Goal: Transaction & Acquisition: Subscribe to service/newsletter

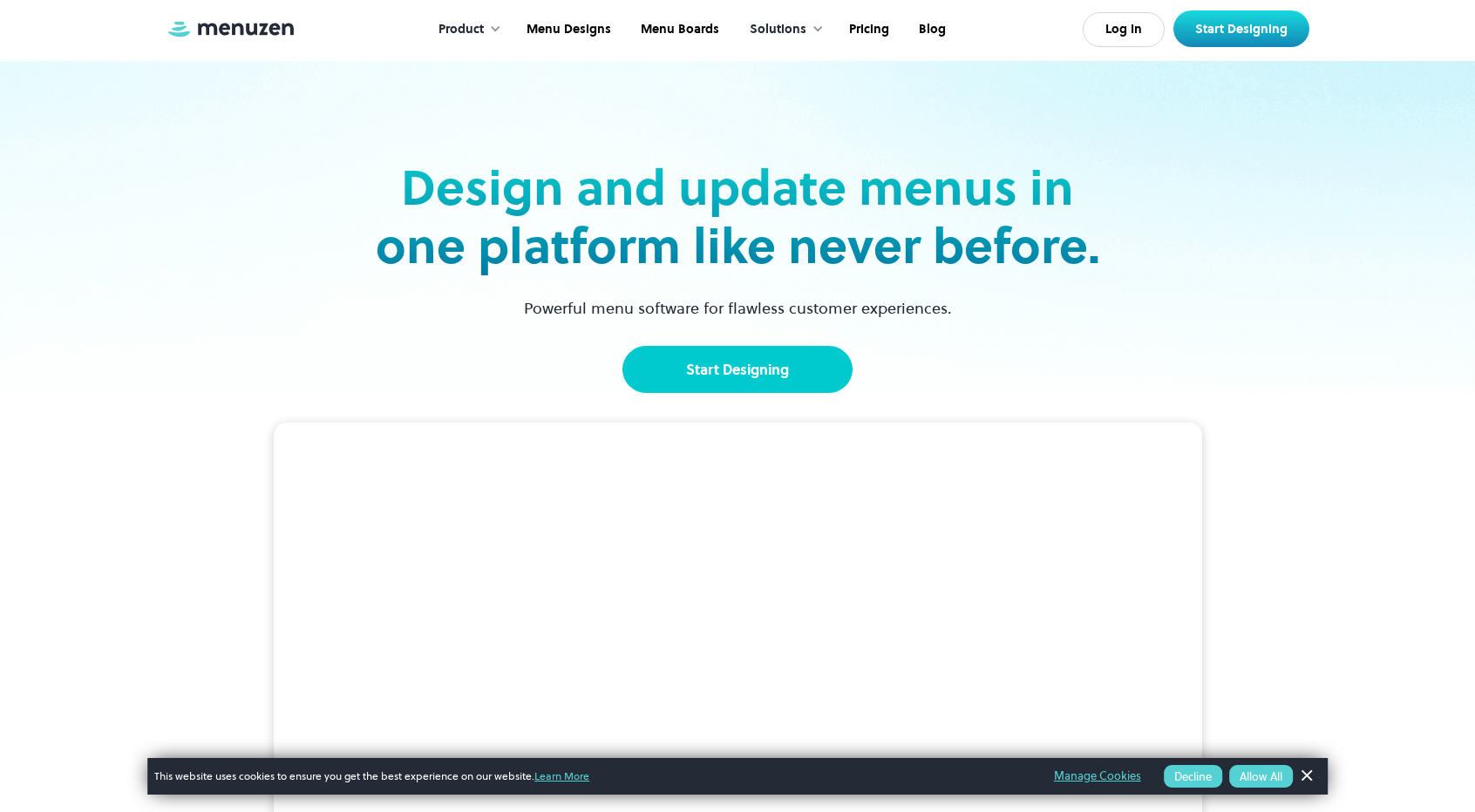
click at [826, 381] on link "Start Designing" at bounding box center [737, 369] width 230 height 47
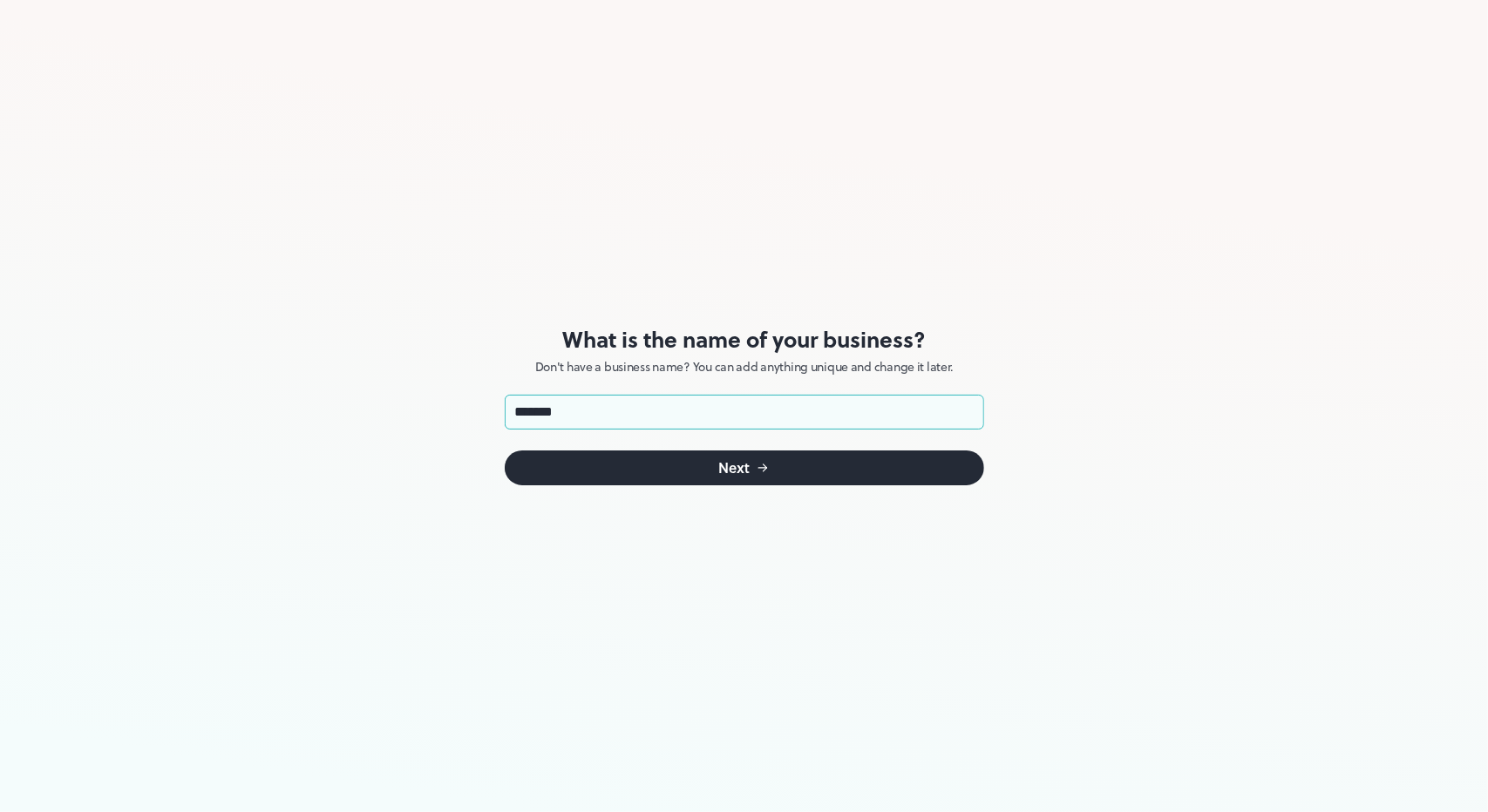
type input "********"
click button "Next" at bounding box center [745, 468] width 480 height 35
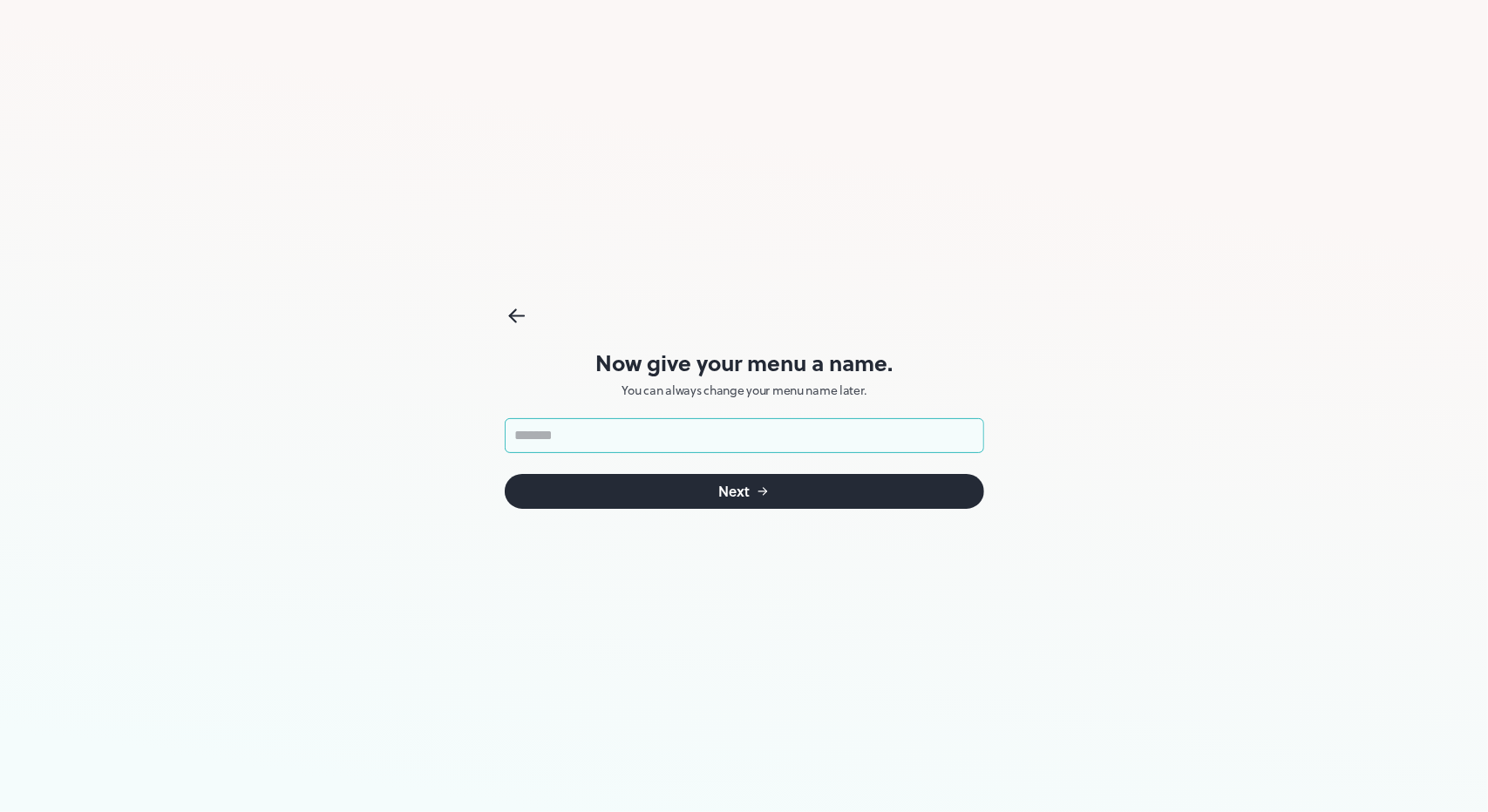
click at [658, 442] on input "text" at bounding box center [745, 436] width 480 height 35
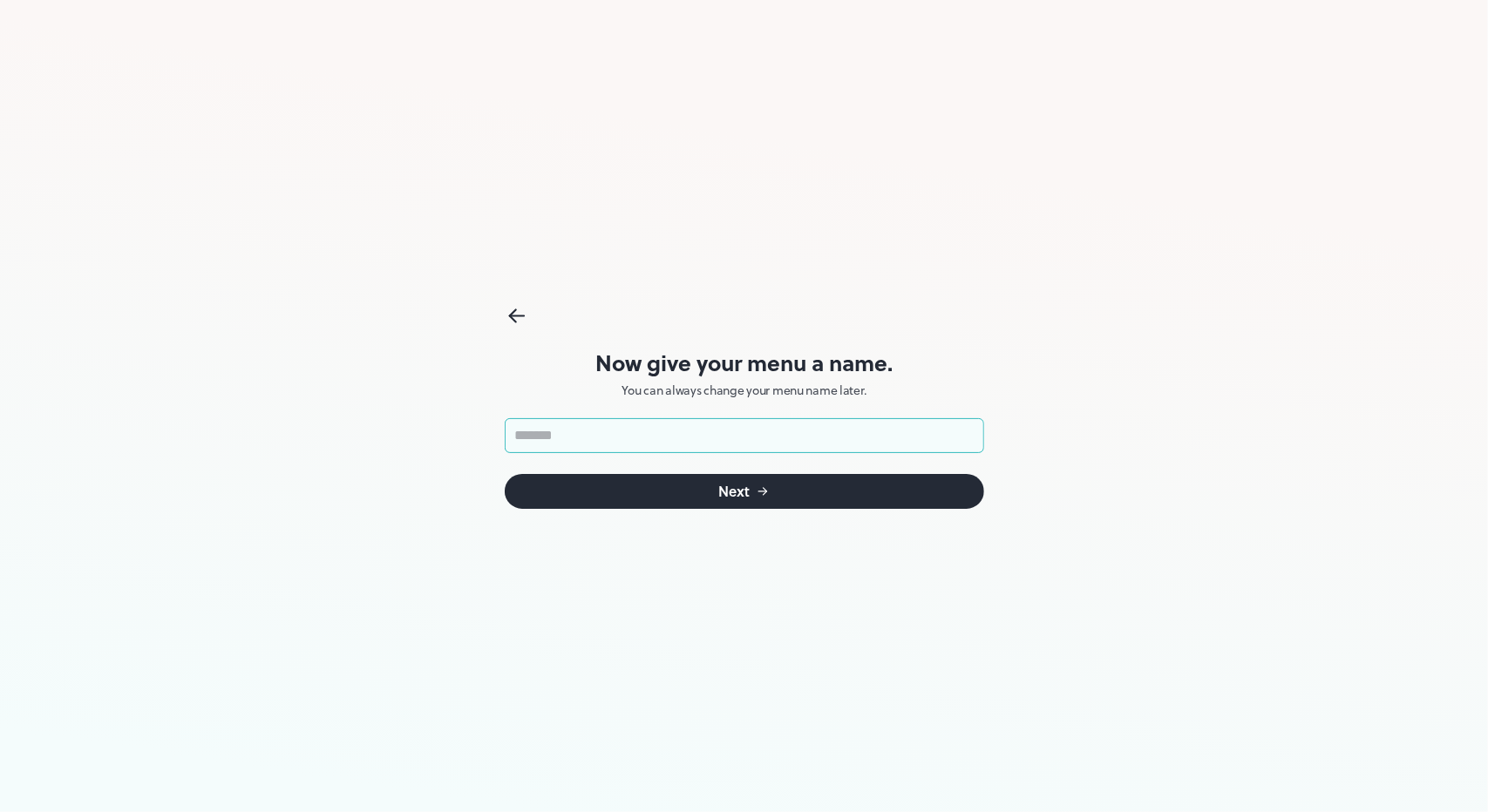
click at [658, 442] on input "text" at bounding box center [745, 436] width 480 height 35
type input "*"
type input "**********"
click button "Next" at bounding box center [745, 491] width 480 height 35
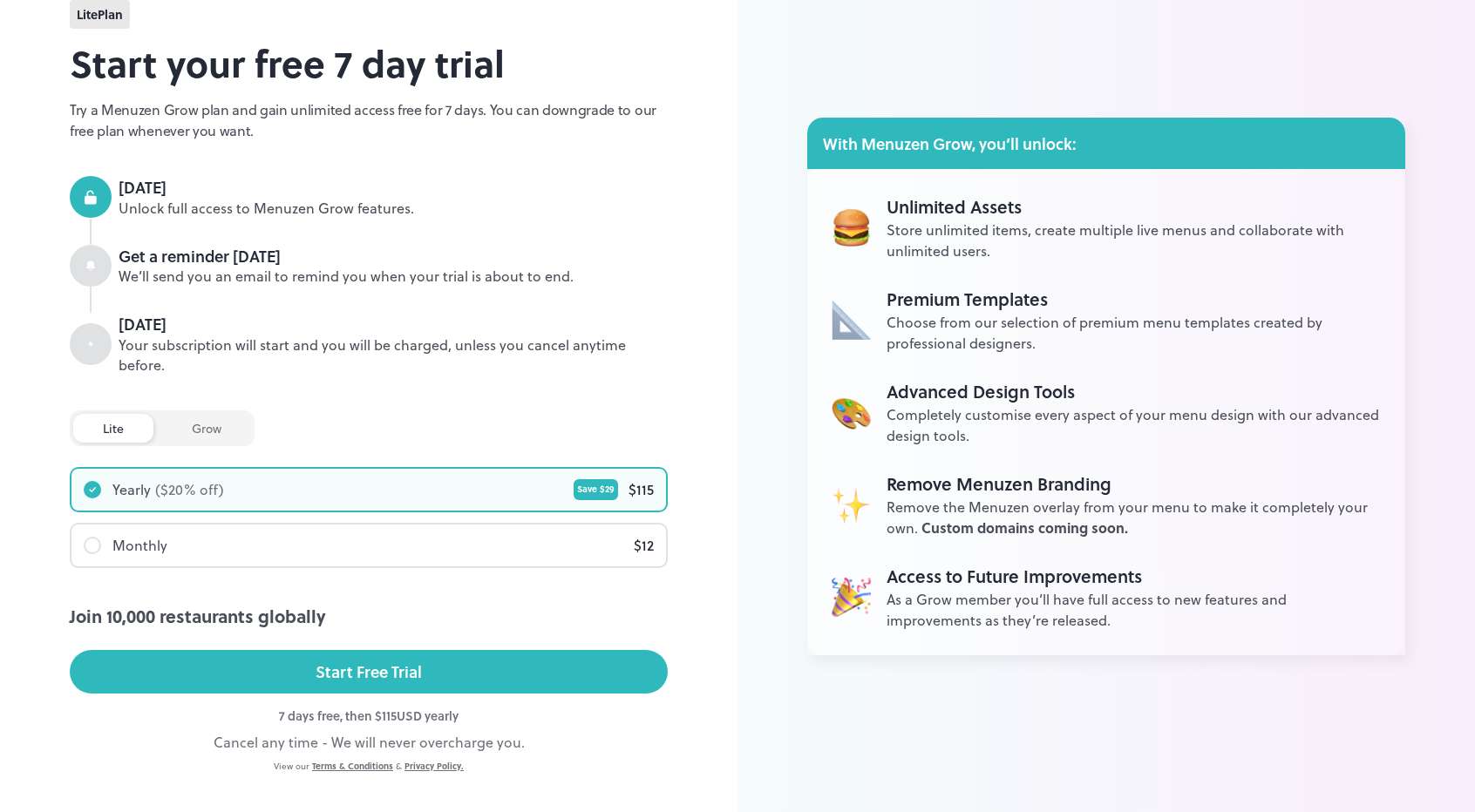
scroll to position [80, 0]
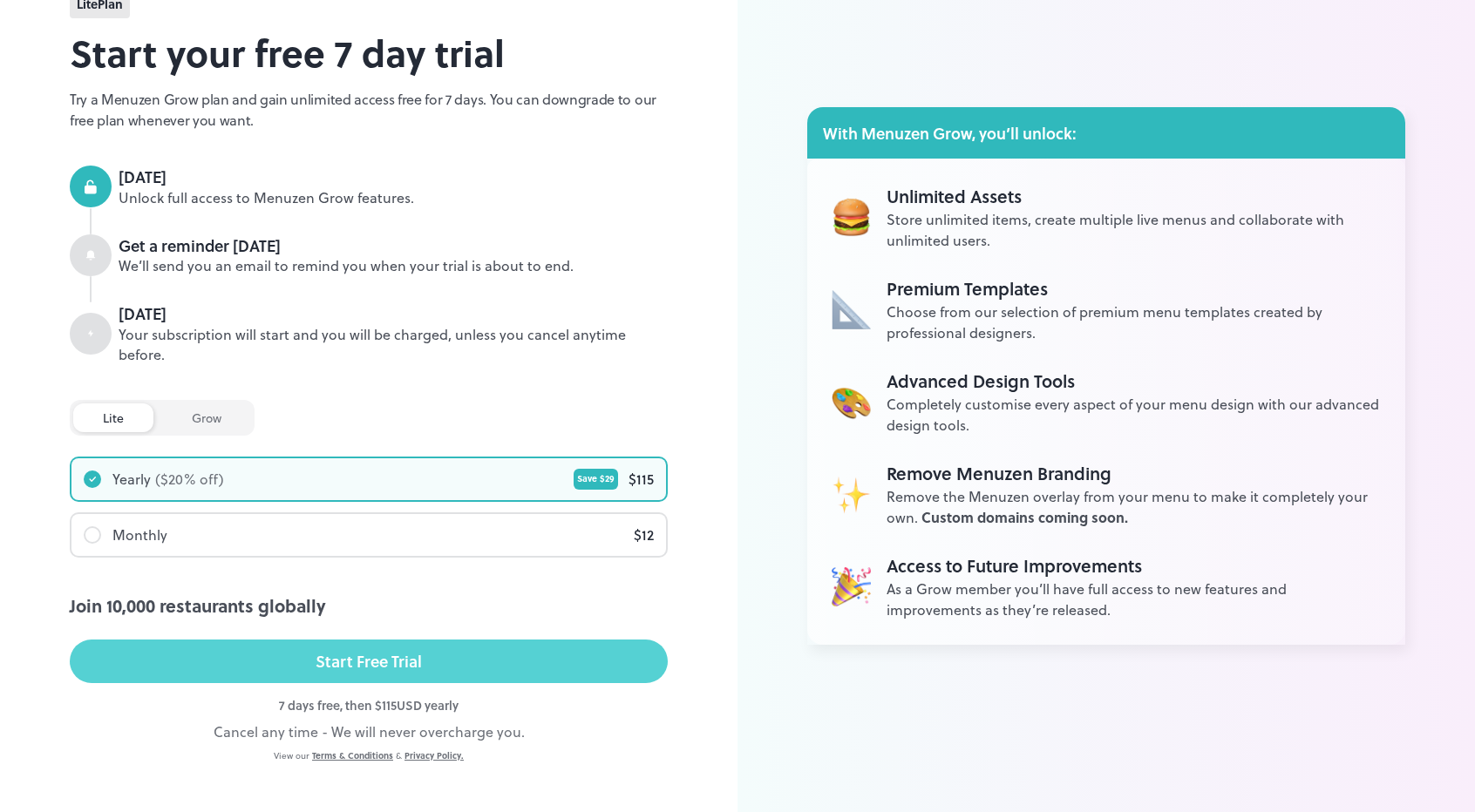
click at [405, 654] on button "Start Free Trial" at bounding box center [369, 661] width 598 height 44
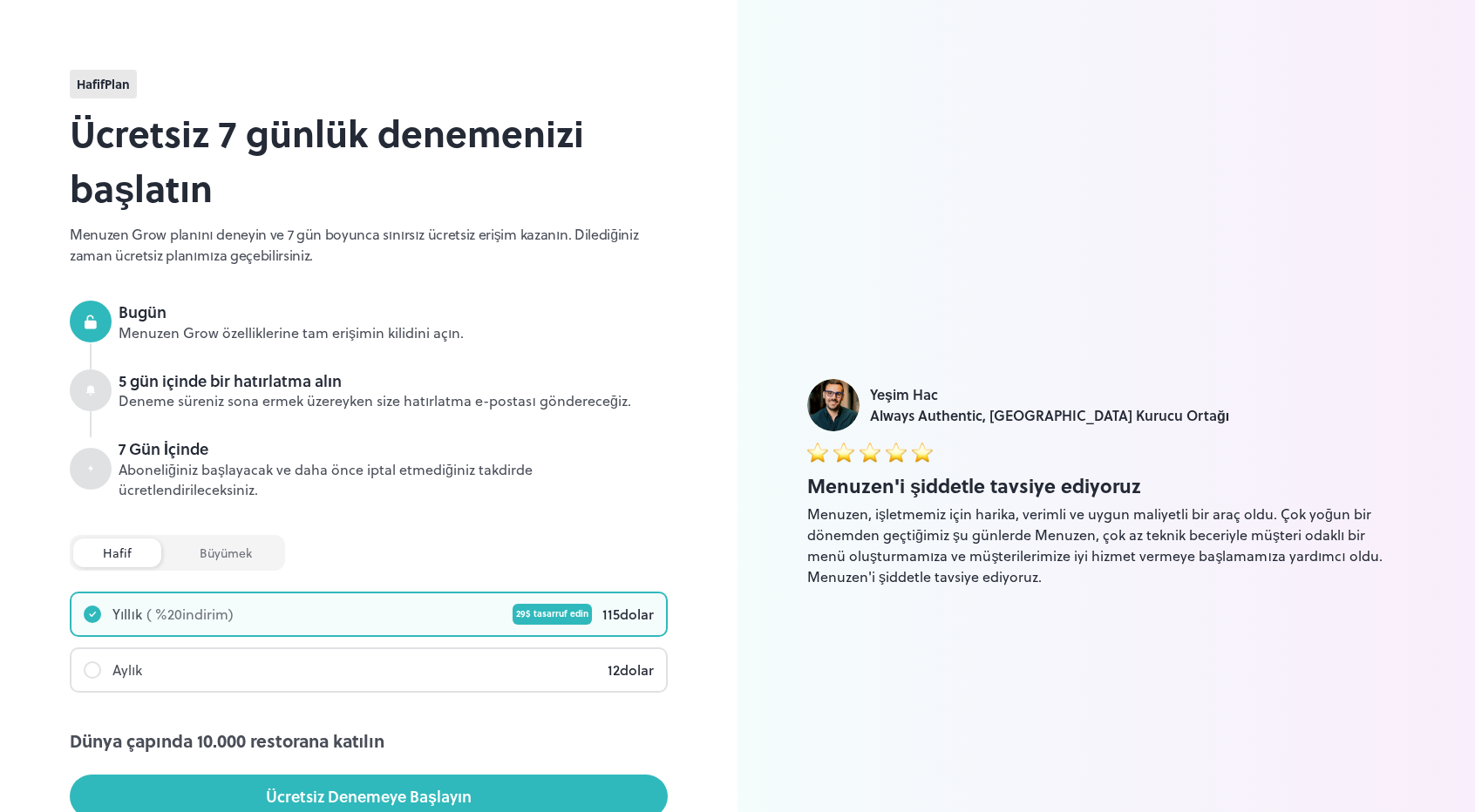
click at [100, 87] on font "hafif" at bounding box center [91, 84] width 28 height 19
click at [480, 322] on div "Bugün" at bounding box center [393, 311] width 549 height 22
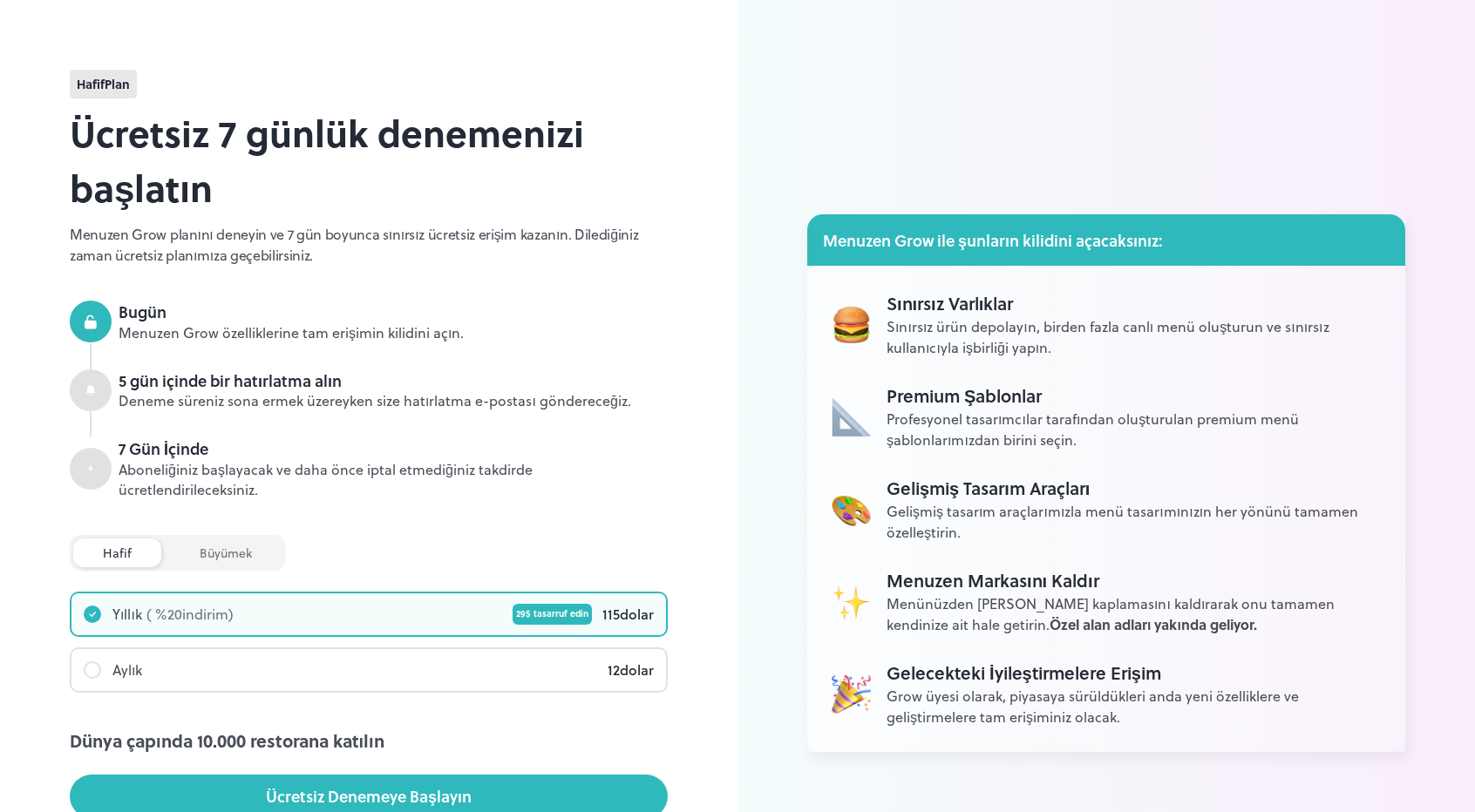
click at [117, 97] on div "hafif Plan" at bounding box center [103, 85] width 67 height 29
click at [115, 83] on font "Plan" at bounding box center [117, 84] width 25 height 19
